Goal: Information Seeking & Learning: Learn about a topic

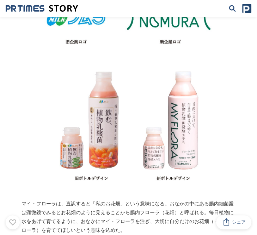
scroll to position [2225, 0]
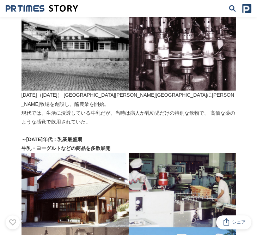
scroll to position [706, 0]
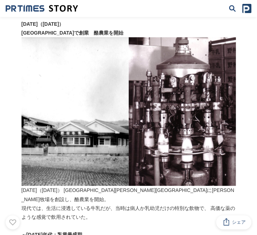
click at [168, 204] on p "現代では、生活に浸透している牛乳だが、当時は病人か乳幼児だけの特別な飲物で、 高価な薬のような感覚で飲用されていた。" at bounding box center [129, 213] width 215 height 18
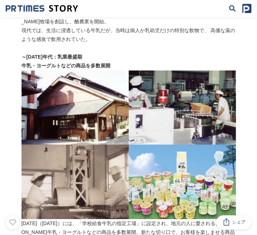
scroll to position [954, 0]
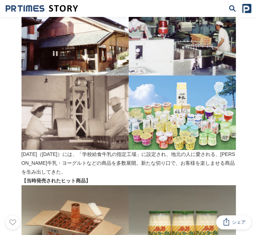
click at [159, 154] on p "[DATE]（[DATE]）には、「学校給食牛乳の指定工場」に設定され、地元の人に愛される、[PERSON_NAME]牛乳・ヨーグルトなどの商品を多数展開。新…" at bounding box center [129, 163] width 215 height 27
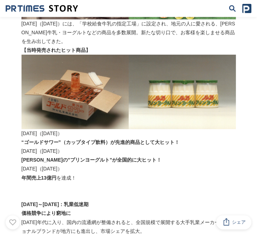
scroll to position [989, 0]
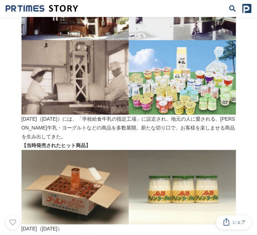
click at [222, 119] on p "[DATE]（[DATE]）には、「学校給食牛乳の指定工場」に設定され、地元の人に愛される、[PERSON_NAME]牛乳・ヨーグルトなどの商品を多数展開。新…" at bounding box center [129, 128] width 215 height 27
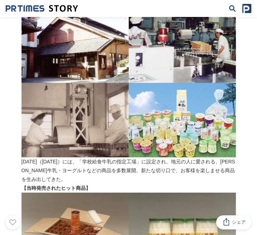
scroll to position [812, 0]
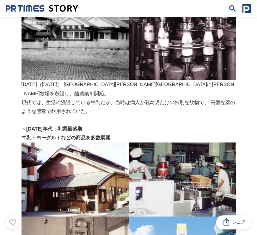
click at [198, 98] on p "現代では、生活に浸透している牛乳だが、当時は病人か乳幼児だけの特別な飲物で、 高価な薬のような感覚で飲用されていた。" at bounding box center [129, 107] width 215 height 18
click at [149, 125] on p "～[DATE]年代：乳業最盛期" at bounding box center [129, 129] width 215 height 9
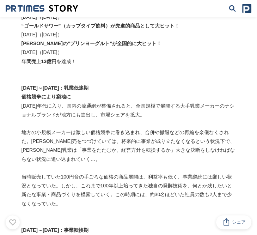
scroll to position [1060, 0]
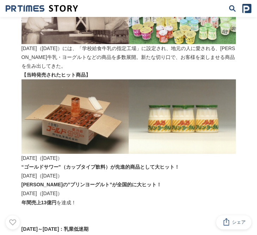
click at [147, 180] on p "[PERSON_NAME]の”プリンヨーグルト”が全国的に大ヒット！" at bounding box center [129, 184] width 215 height 9
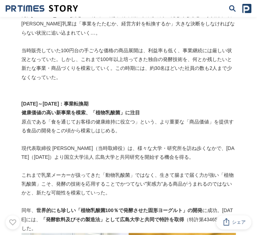
scroll to position [1377, 0]
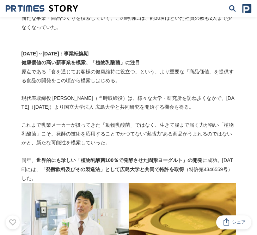
click at [200, 121] on p "これまで乳業メーカーが扱ってきた「動物乳酸菌」ではなく、生きて腸まで届く力が強い「植物乳酸菌」こそ、発酵の技術を応用することでかつてない”実感力”ある商品がう…" at bounding box center [129, 134] width 215 height 27
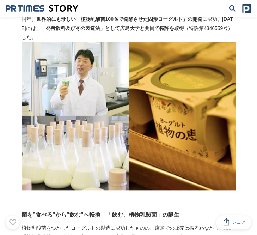
scroll to position [1660, 0]
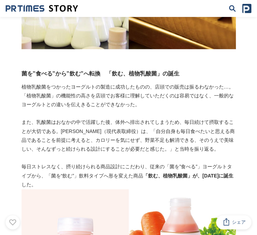
click at [191, 131] on p "また、乳酸菌はおなかの中で活躍した後、体外へ排出されてしまうため、毎日続けて摂取することが大切である。[PERSON_NAME]（現代表取締役）は、「自分自身…" at bounding box center [129, 136] width 215 height 36
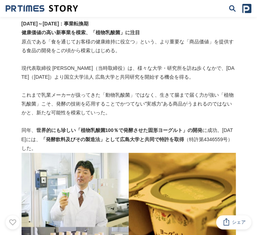
scroll to position [1377, 0]
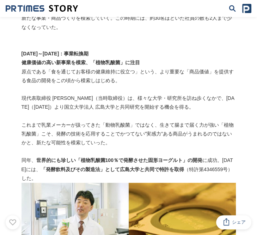
click at [181, 94] on p "現代表取締役 [PERSON_NAME]（当時取締役）は、様々な大学・研究所を訪ね歩くなかで、[DATE]（[DATE]）より国立大学法人 広島大学と共同研究…" at bounding box center [129, 103] width 215 height 18
click at [146, 121] on p "これまで乳業メーカーが扱ってきた「動物乳酸菌」ではなく、生きて腸まで届く力が強い「植物乳酸菌」こそ、発酵の技術を応用することでかつてない”実感力”ある商品がう…" at bounding box center [129, 134] width 215 height 27
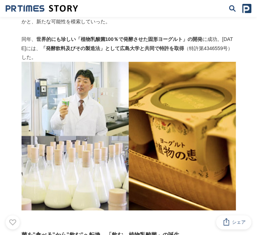
scroll to position [1448, 0]
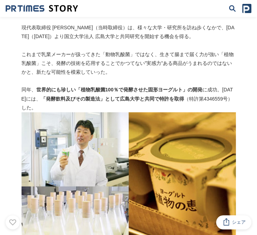
click at [119, 50] on p "これまで乳業メーカーが扱ってきた「動物乳酸菌」ではなく、生きて腸まで届く力が強い「植物乳酸菌」こそ、発酵の技術を応用することでかつてない”実感力”ある商品がう…" at bounding box center [129, 63] width 215 height 27
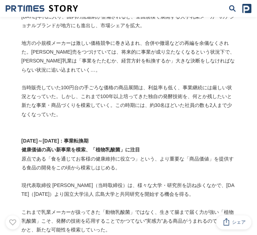
scroll to position [1236, 0]
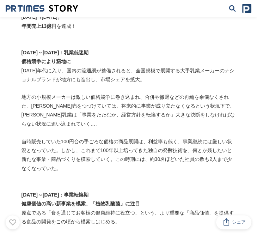
click at [153, 84] on p at bounding box center [129, 88] width 215 height 9
click at [51, 93] on p "地方の小規模メーカーは激しい価格競争に巻き込まれ、合併や撤退などの再編を余儀なくされた。[PERSON_NAME]売をつづけていては、将来的に事業が成り立たな…" at bounding box center [129, 111] width 215 height 36
click at [174, 147] on p "当時販売していた100円台の手ごろな価格の商品展開は、利益率も低く、事業継続には厳しい状況となっていた。しかし、これまで100年以上培ってきた独自の発酵技術を…" at bounding box center [129, 155] width 215 height 36
click at [202, 95] on p "地方の小規模メーカーは激しい価格競争に巻き込まれ、合併や撤退などの再編を余儀なくされた。[PERSON_NAME]売をつづけていては、将来的に事業が成り立たな…" at bounding box center [129, 111] width 215 height 36
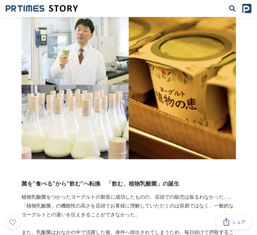
scroll to position [1660, 0]
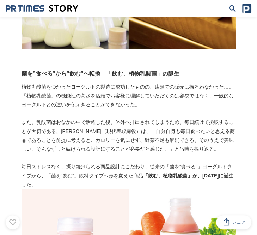
click at [159, 154] on p at bounding box center [129, 158] width 215 height 9
click at [173, 131] on p "また、乳酸菌はおなかの中で活躍した後、体外へ排出されてしまうため、毎日続けて摂取することが大切である。[PERSON_NAME]（現代表取締役）は、「自分自身…" at bounding box center [129, 136] width 215 height 36
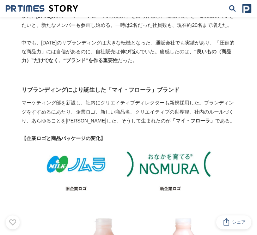
scroll to position [2013, 0]
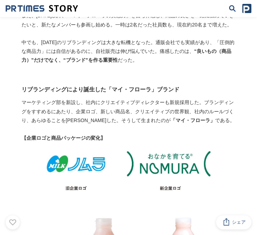
click at [133, 85] on h3 "リブランディングにより誕生した「マイ・フローラ」ブランド" at bounding box center [129, 89] width 215 height 9
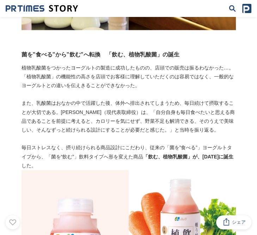
scroll to position [1589, 0]
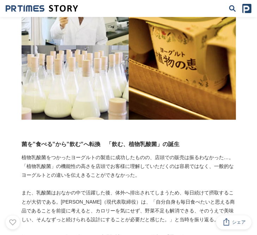
click at [153, 153] on p "植物乳酸菌をつかったヨーグルトの製造に成功したものの、店頭での販売は振るわなかった…。「植物乳酸菌」の機能性の高さを店頭でお客様に理解していただくのは容易では…" at bounding box center [129, 166] width 215 height 27
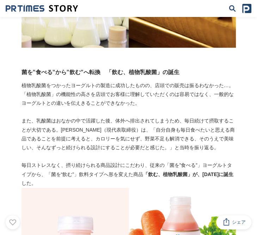
scroll to position [1554, 0]
